Goal: Transaction & Acquisition: Subscribe to service/newsletter

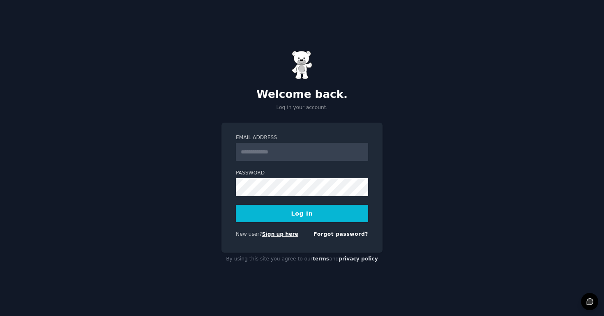
click at [277, 235] on link "Sign up here" at bounding box center [280, 234] width 36 height 6
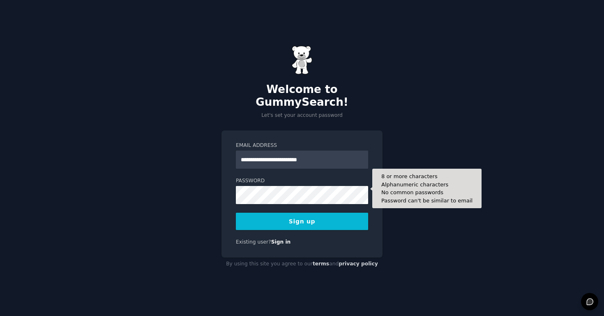
type input "**********"
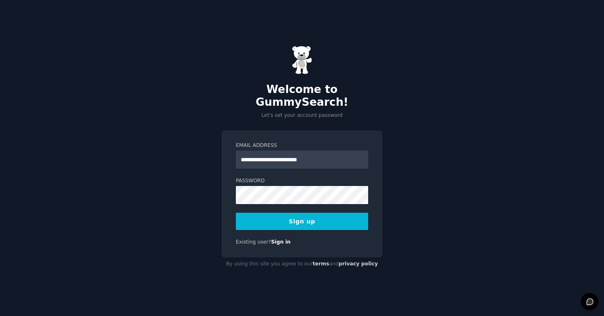
click at [270, 215] on button "Sign up" at bounding box center [302, 220] width 132 height 17
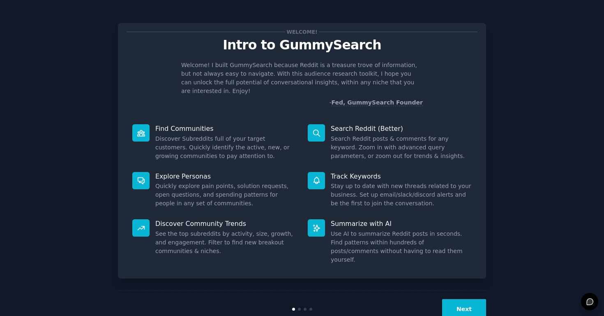
click at [466, 299] on button "Next" at bounding box center [464, 309] width 44 height 20
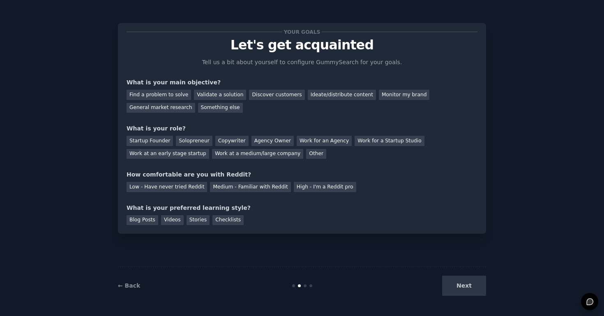
click at [466, 290] on div "Next" at bounding box center [424, 285] width 123 height 20
click at [466, 286] on div "Next" at bounding box center [424, 285] width 123 height 20
click at [162, 107] on div "General market research" at bounding box center [161, 108] width 69 height 10
click at [308, 94] on div "Ideate/distribute content" at bounding box center [342, 95] width 68 height 10
click at [181, 108] on div "General market research" at bounding box center [161, 108] width 69 height 10
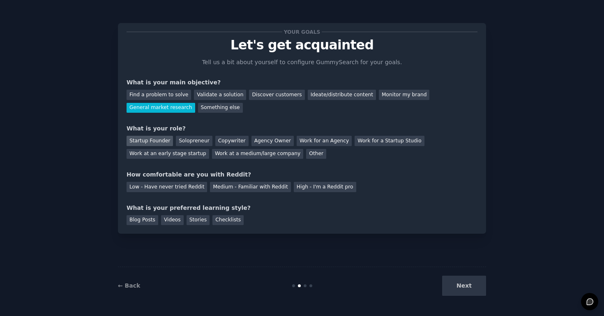
click at [151, 142] on div "Startup Founder" at bounding box center [150, 141] width 46 height 10
click at [222, 189] on div "Medium - Familiar with Reddit" at bounding box center [250, 187] width 81 height 10
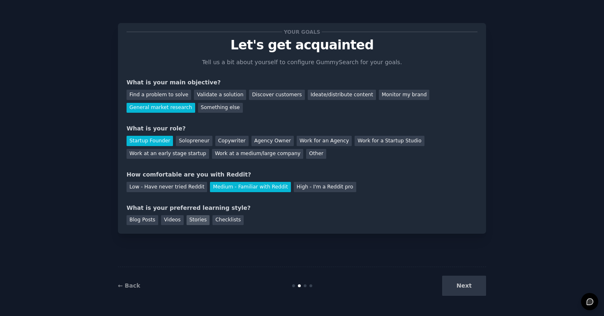
click at [201, 220] on div "Stories" at bounding box center [198, 220] width 23 height 10
click at [467, 286] on button "Next" at bounding box center [464, 285] width 44 height 20
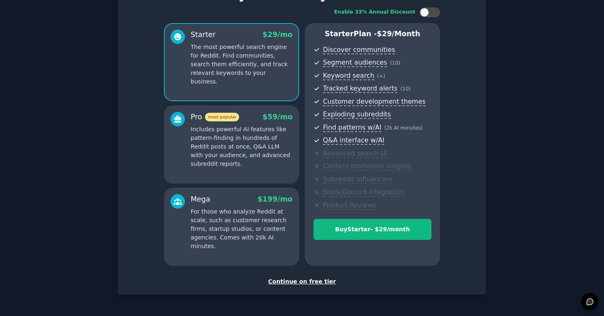
scroll to position [78, 0]
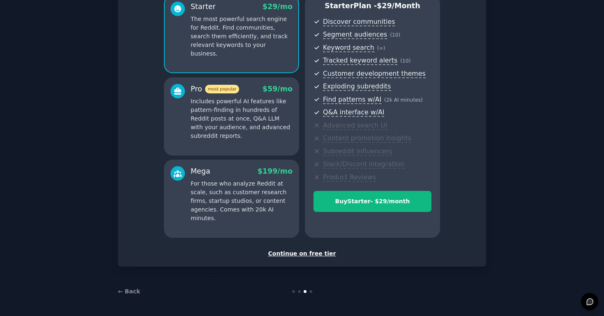
click at [302, 254] on div "Continue on free tier" at bounding box center [302, 253] width 351 height 9
